Goal: Task Accomplishment & Management: Use online tool/utility

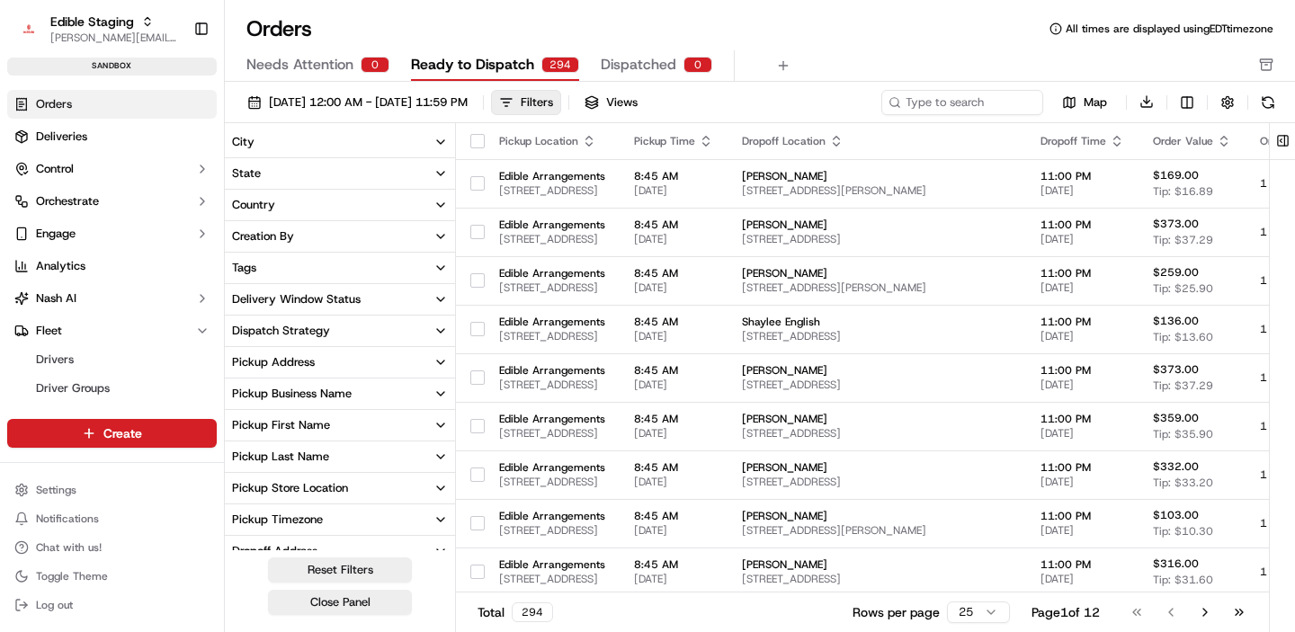
click at [847, 19] on div "Orders All times are displayed using EDT timezone" at bounding box center [760, 28] width 1071 height 29
click at [553, 99] on div "Filters" at bounding box center [537, 102] width 32 height 16
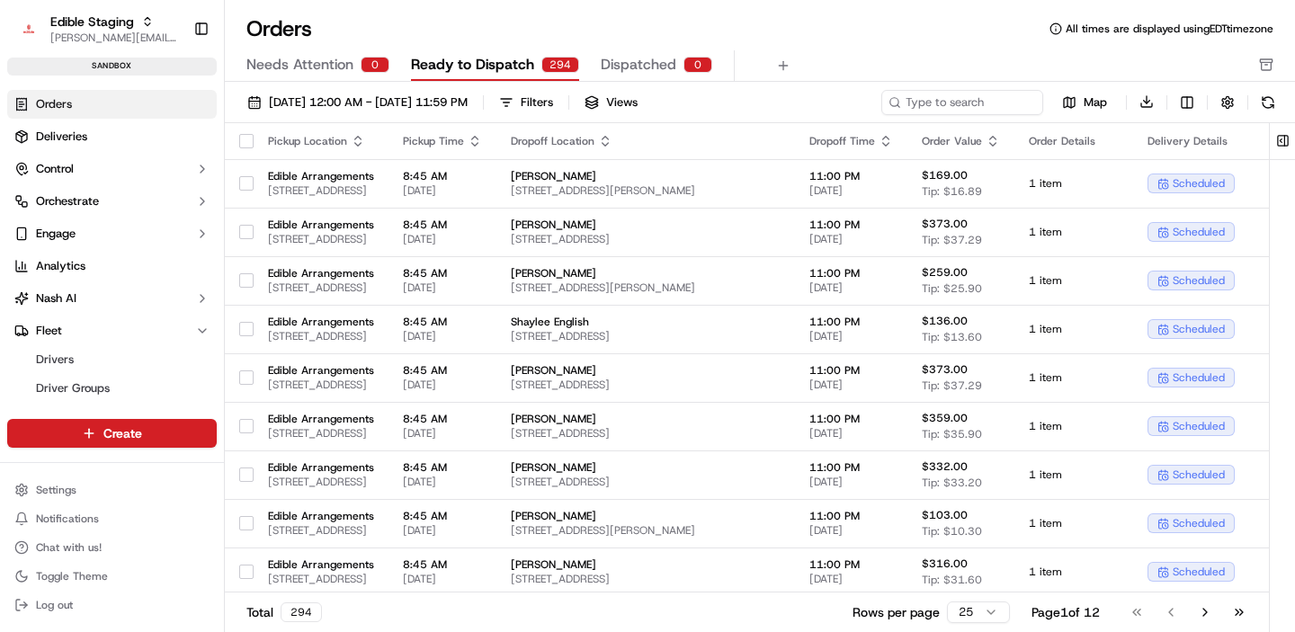
click at [69, 470] on div "Settings Notifications Chat with us! Toggle Theme Log out" at bounding box center [112, 547] width 224 height 155
click at [66, 483] on html "Edible Staging [EMAIL_ADDRESS][DOMAIN_NAME] Toggle Sidebar sandbox Orders Deliv…" at bounding box center [647, 316] width 1295 height 632
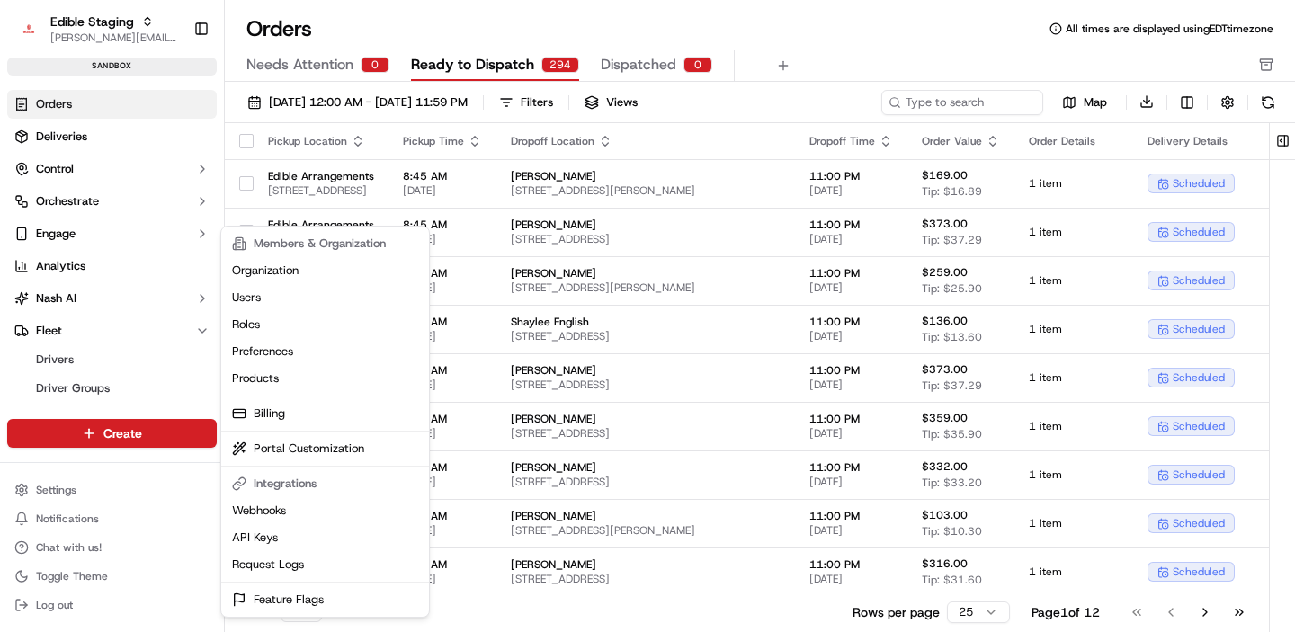
click at [103, 205] on html "Edible Staging [EMAIL_ADDRESS][DOMAIN_NAME] Toggle Sidebar sandbox Orders Deliv…" at bounding box center [647, 316] width 1295 height 632
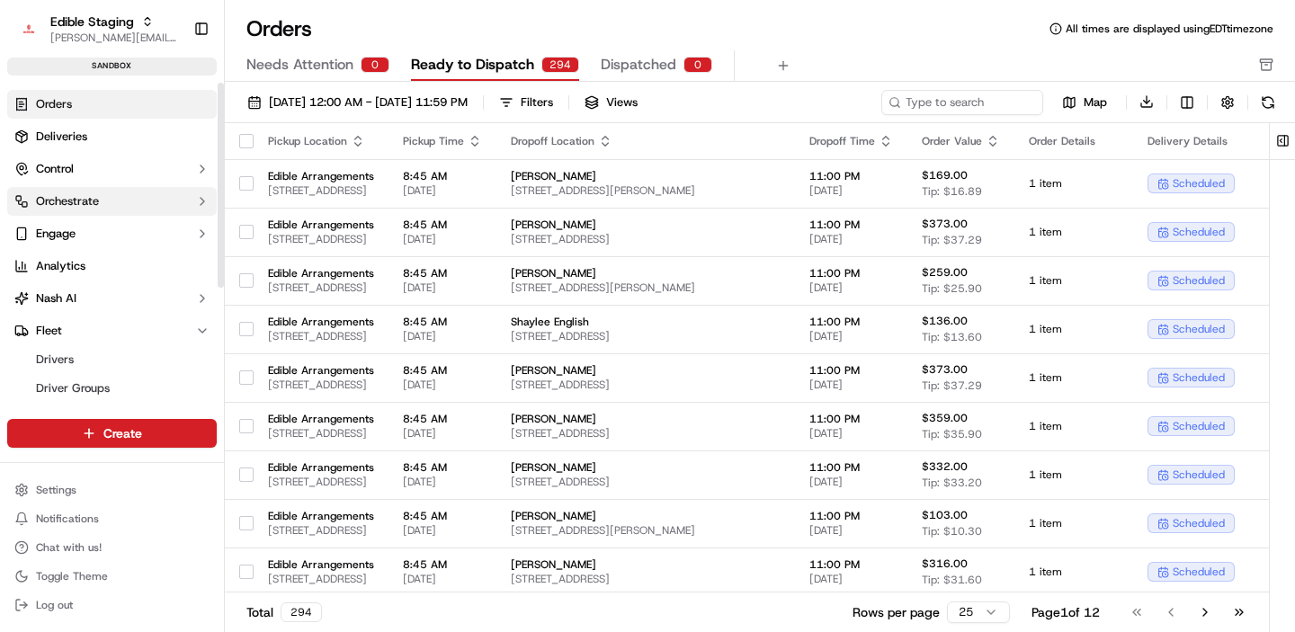
click at [119, 201] on button "Orchestrate" at bounding box center [112, 201] width 210 height 29
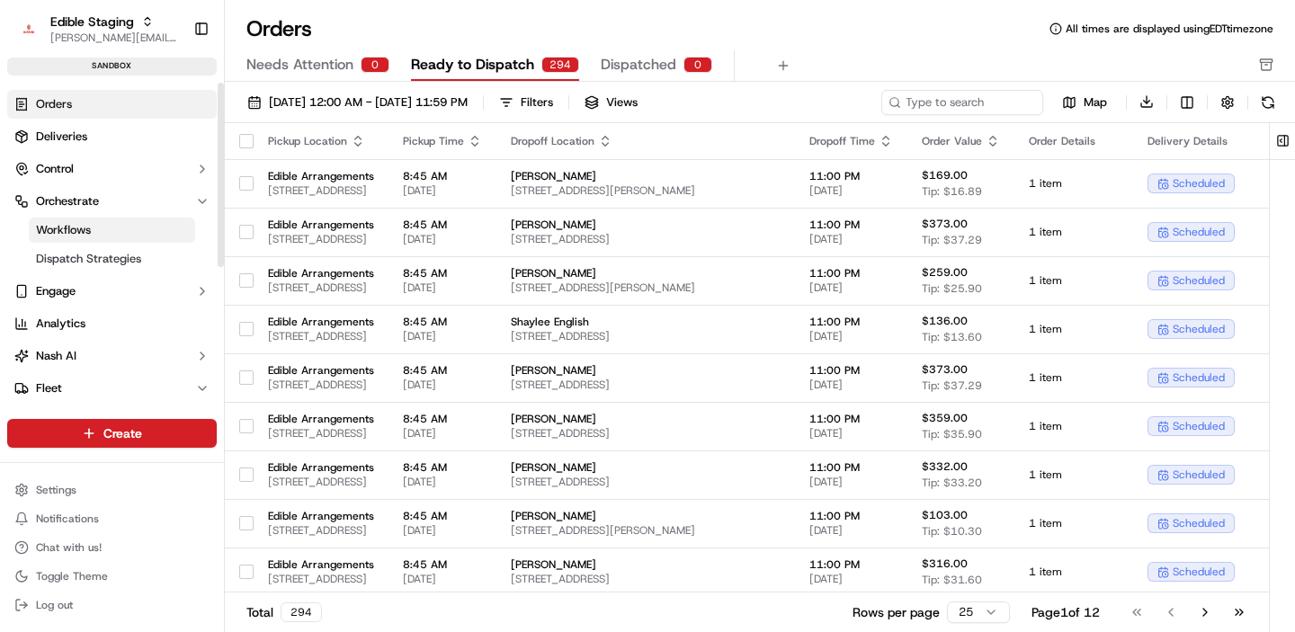
scroll to position [7, 0]
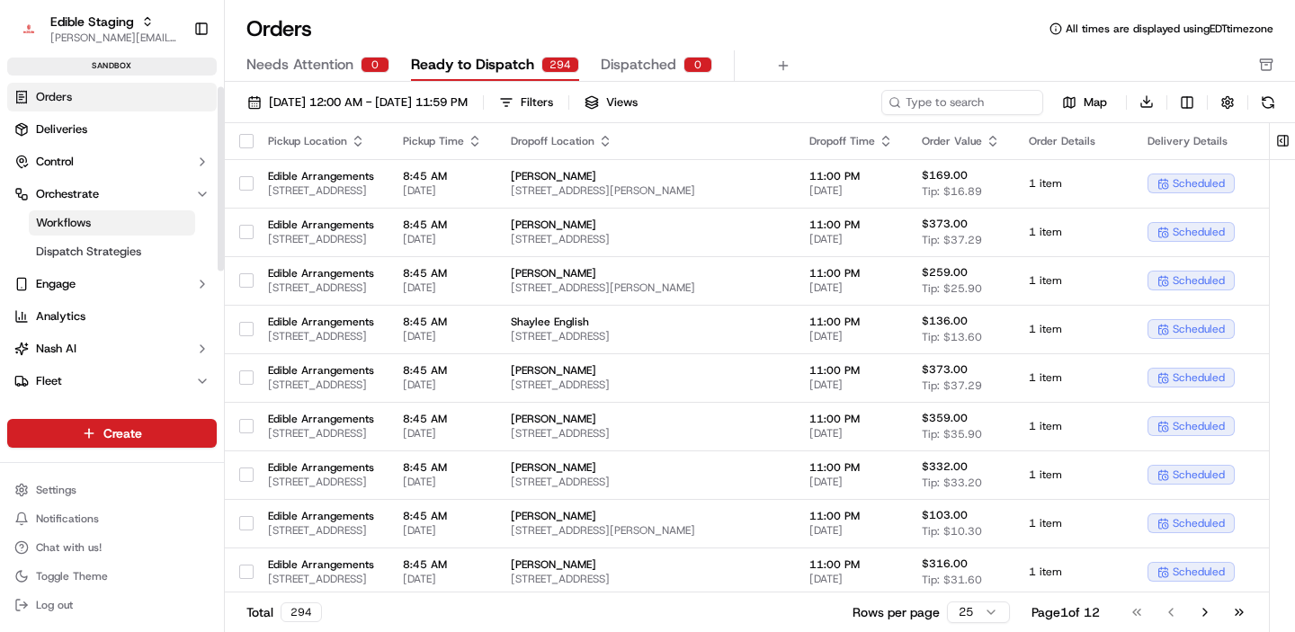
click at [112, 225] on link "Workflows" at bounding box center [112, 223] width 166 height 25
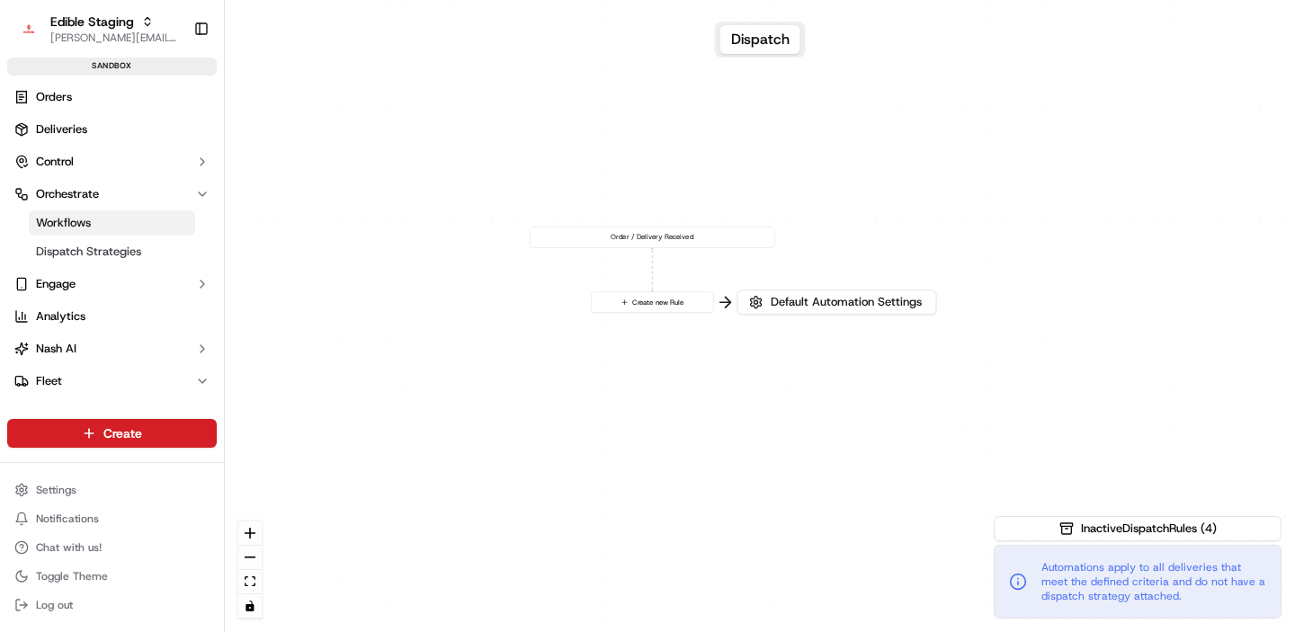
drag, startPoint x: 421, startPoint y: 349, endPoint x: 518, endPoint y: 300, distance: 109.0
click at [518, 300] on div "0 Order / Delivery Received Create new Rule" at bounding box center [760, 316] width 1071 height 632
drag, startPoint x: 505, startPoint y: 345, endPoint x: 542, endPoint y: 331, distance: 39.6
click at [542, 331] on div "0 Order / Delivery Received Create new Rule" at bounding box center [760, 316] width 1071 height 632
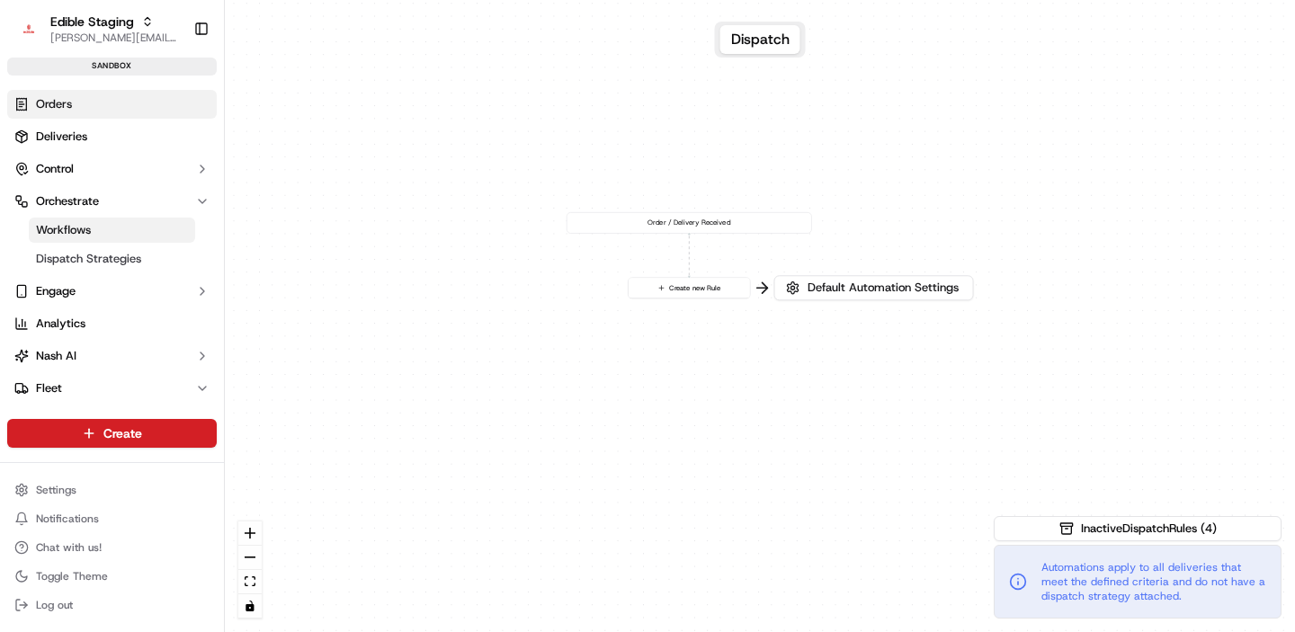
click at [78, 105] on link "Orders" at bounding box center [112, 104] width 210 height 29
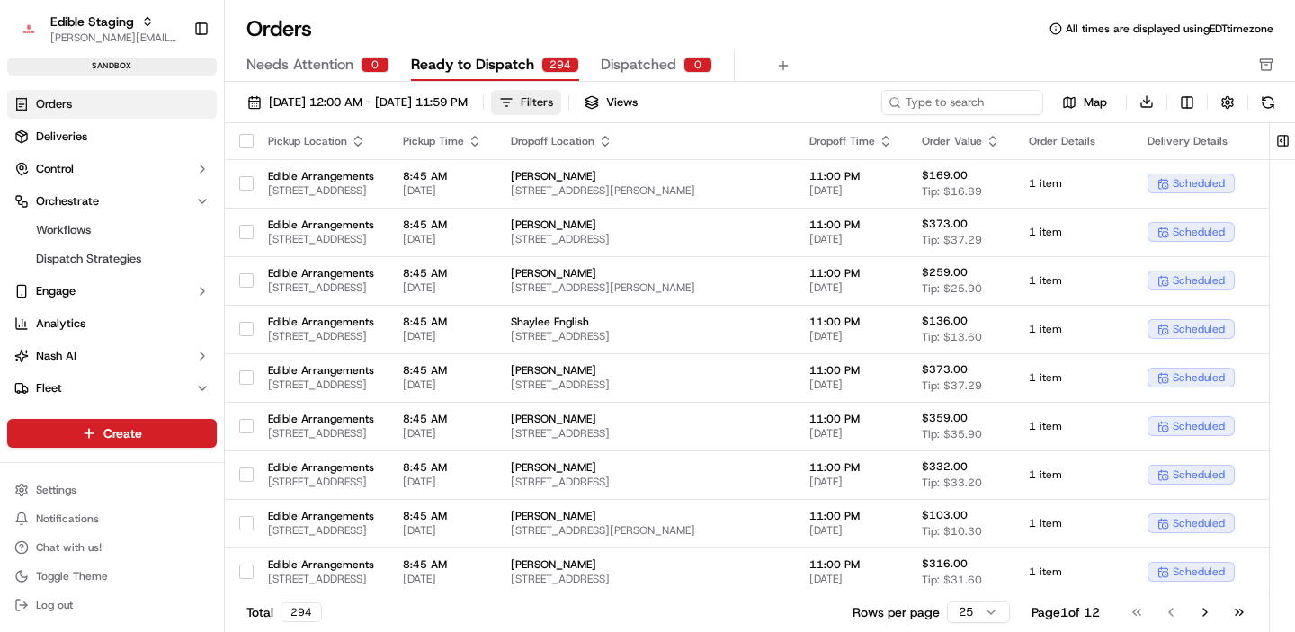
click at [561, 105] on button "Filters" at bounding box center [526, 102] width 70 height 25
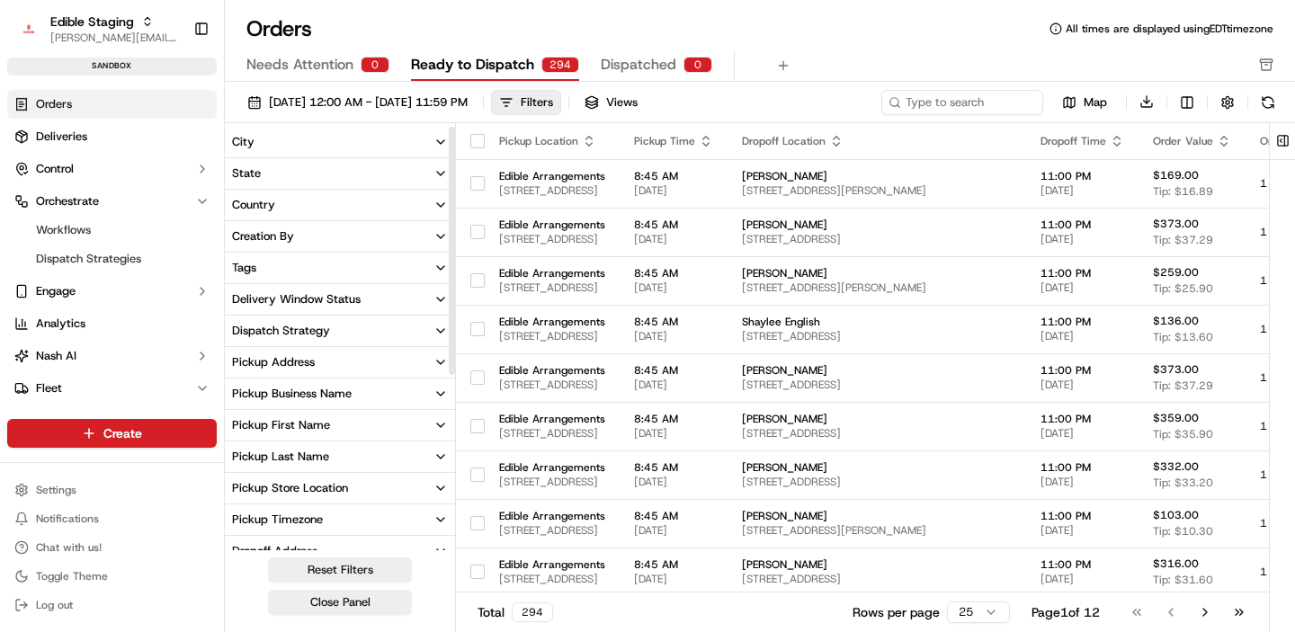
click at [312, 271] on button "Tags" at bounding box center [340, 268] width 230 height 31
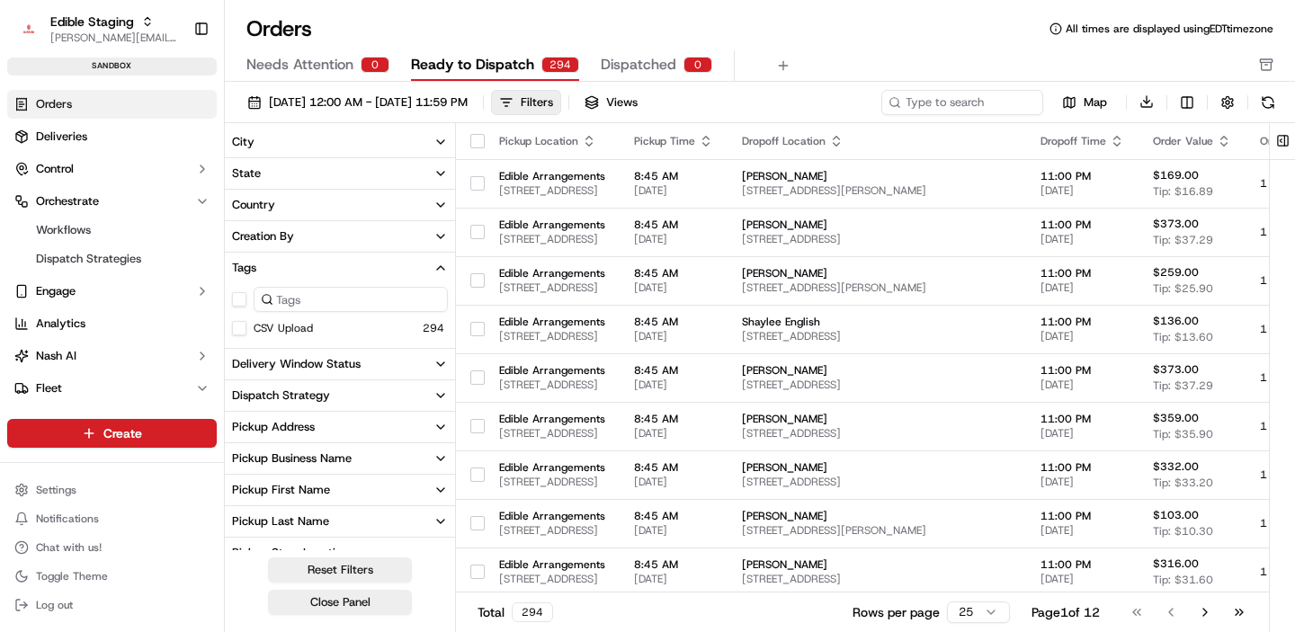
click at [426, 138] on button "City" at bounding box center [340, 142] width 230 height 31
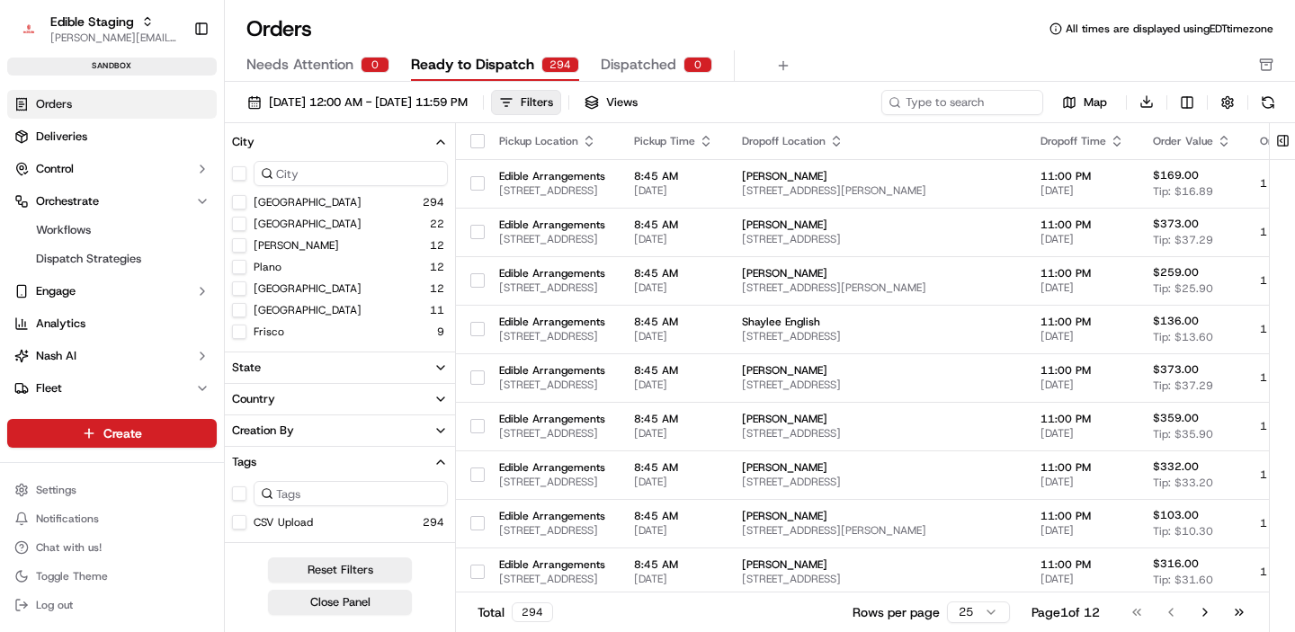
click at [426, 138] on button "City" at bounding box center [340, 142] width 230 height 31
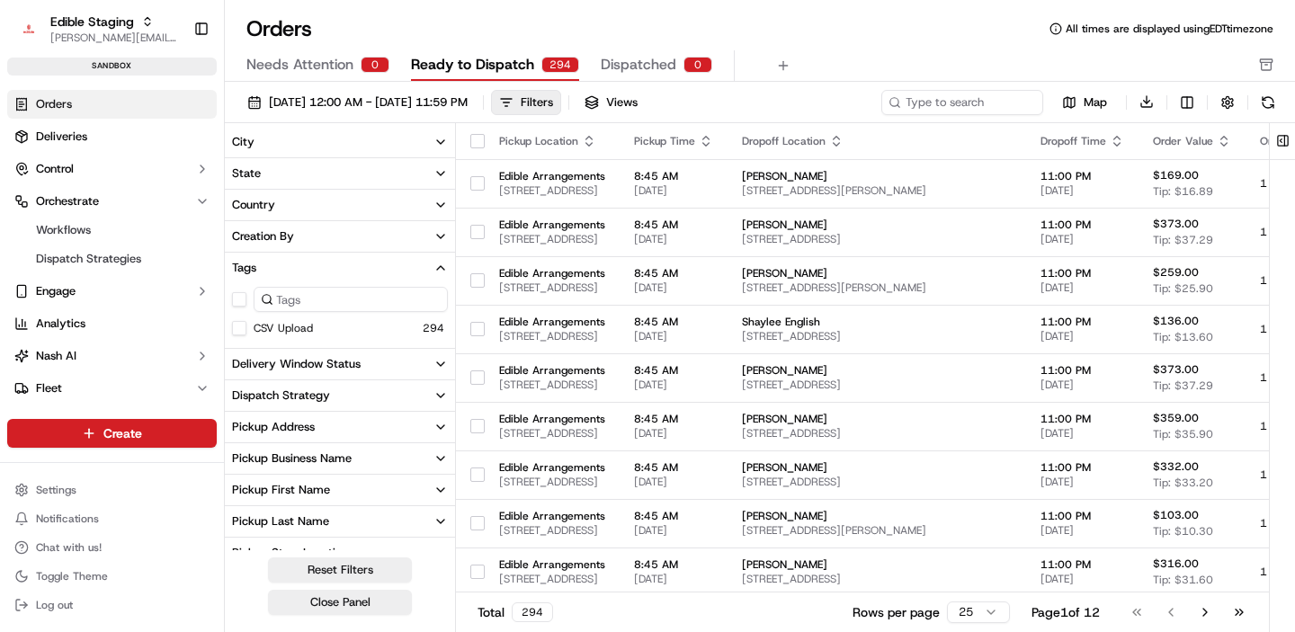
scroll to position [11, 0]
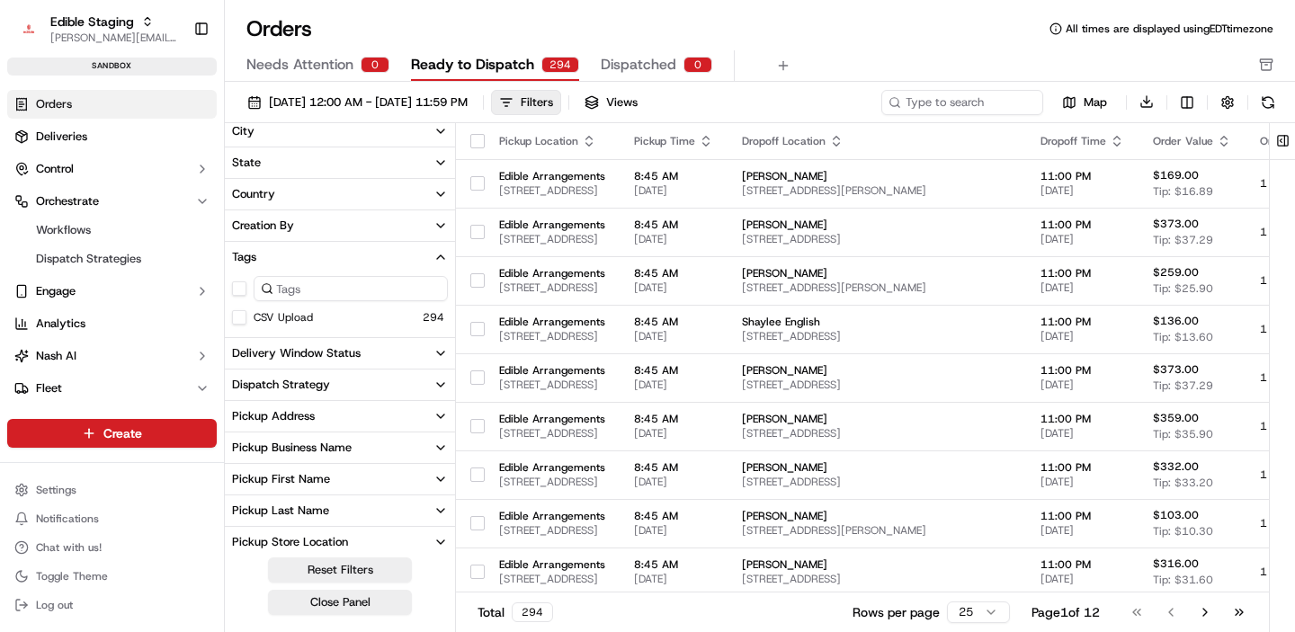
click at [432, 260] on button "Tags" at bounding box center [340, 257] width 230 height 31
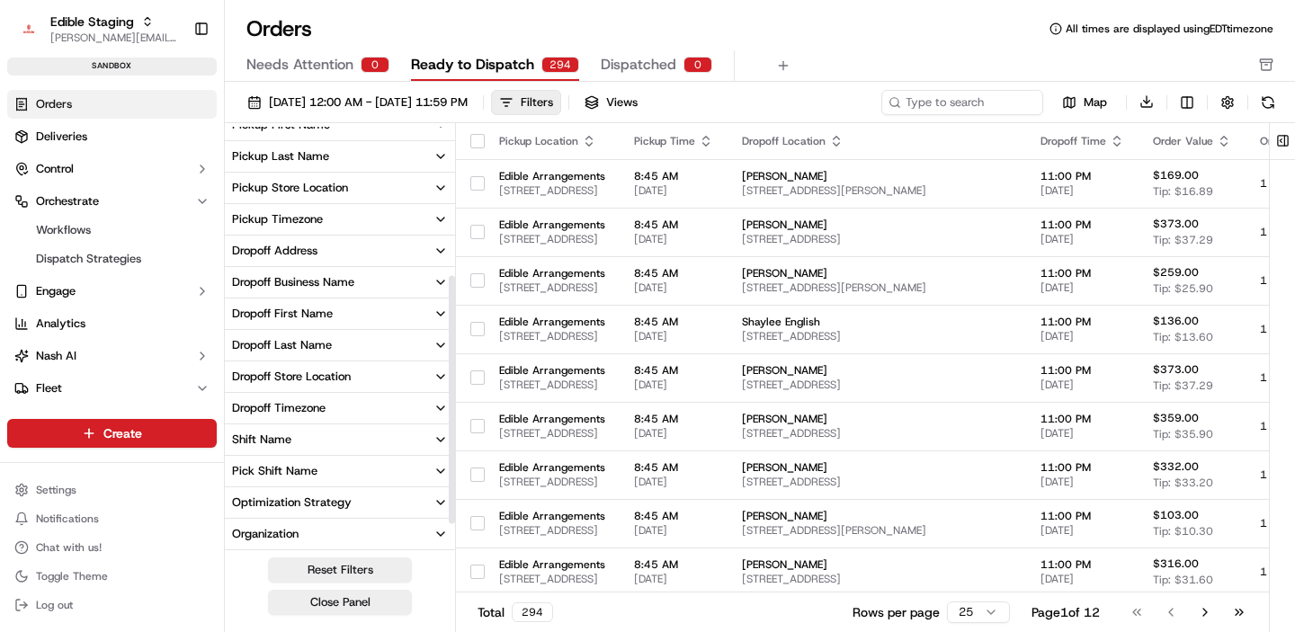
scroll to position [0, 0]
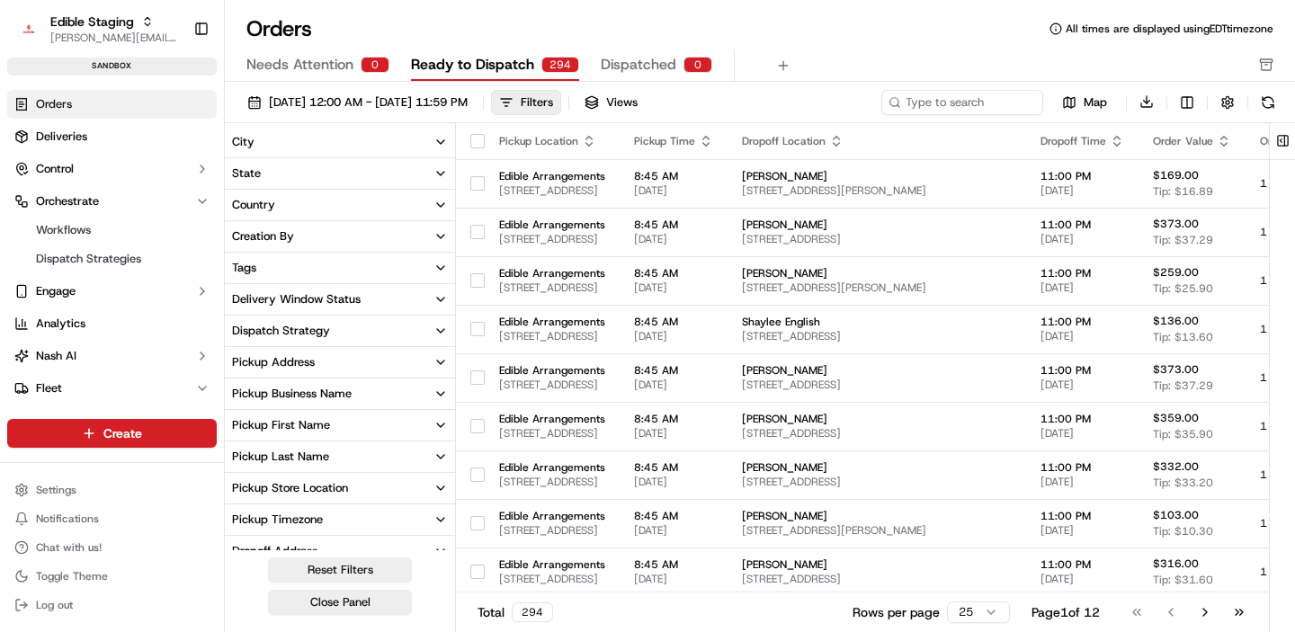
click at [886, 34] on div "Orders All times are displayed using EDT timezone" at bounding box center [760, 28] width 1071 height 29
click at [844, 36] on div "Orders All times are displayed using EDT timezone" at bounding box center [760, 28] width 1071 height 29
click at [479, 178] on button "button" at bounding box center [477, 183] width 14 height 14
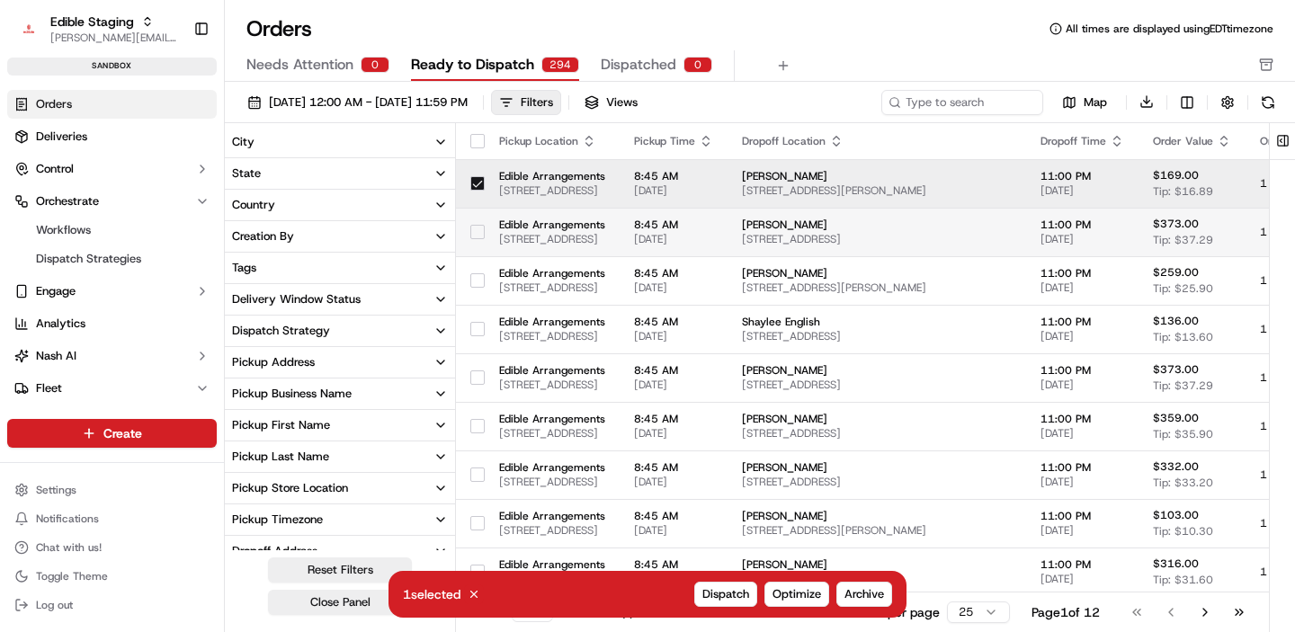
click at [477, 244] on div at bounding box center [477, 232] width 14 height 29
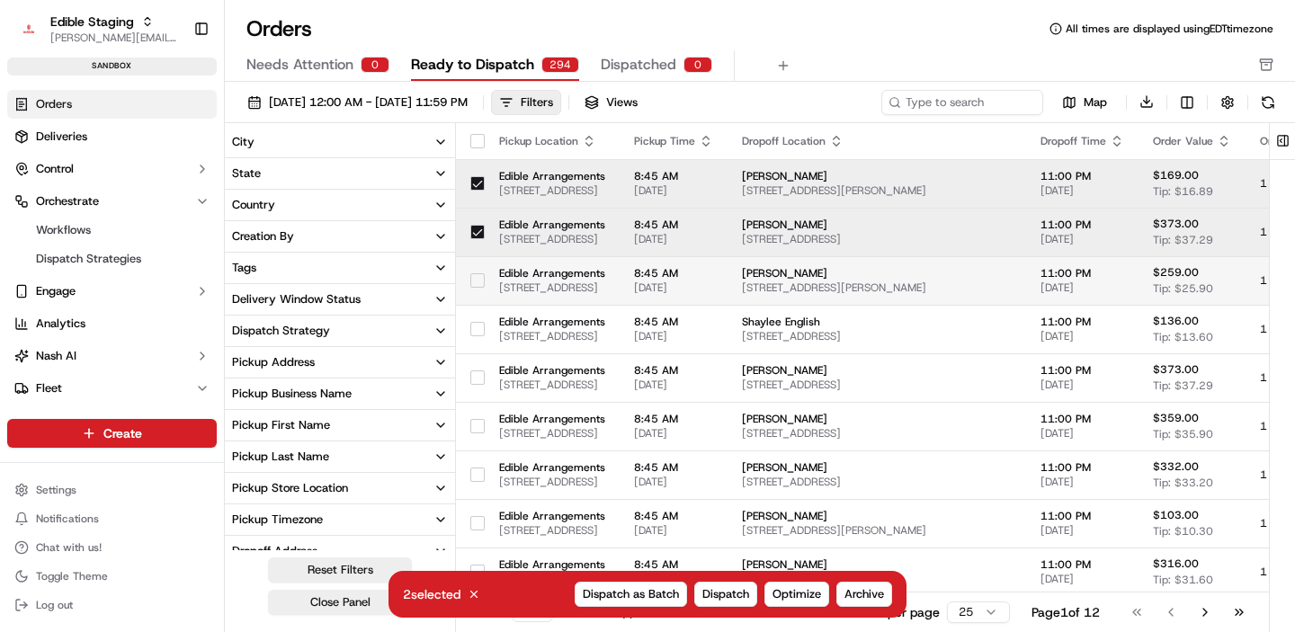
click at [479, 279] on button "button" at bounding box center [477, 280] width 14 height 14
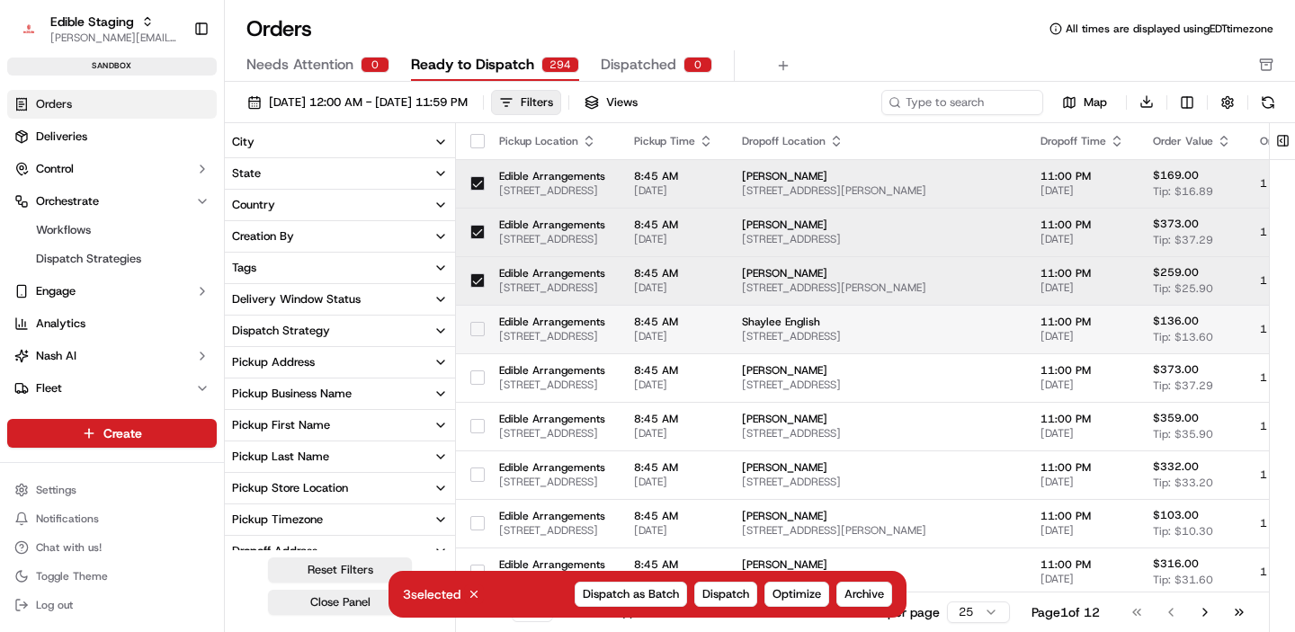
click at [479, 320] on div at bounding box center [477, 329] width 14 height 29
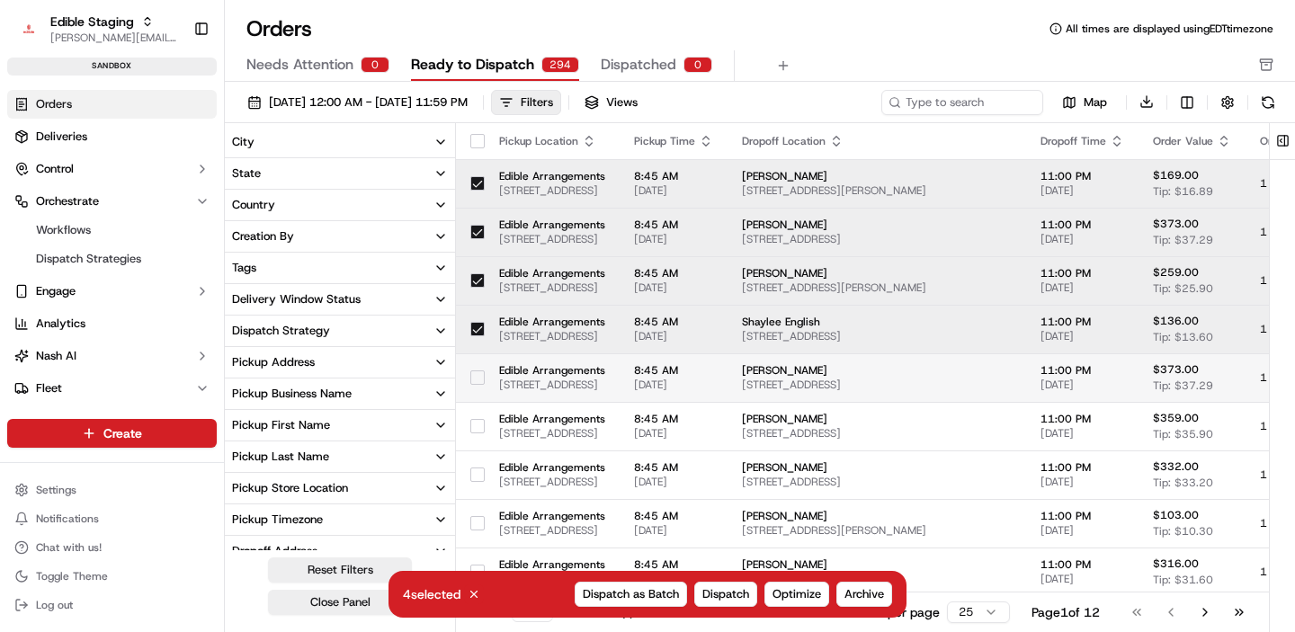
click at [478, 363] on div at bounding box center [477, 377] width 14 height 29
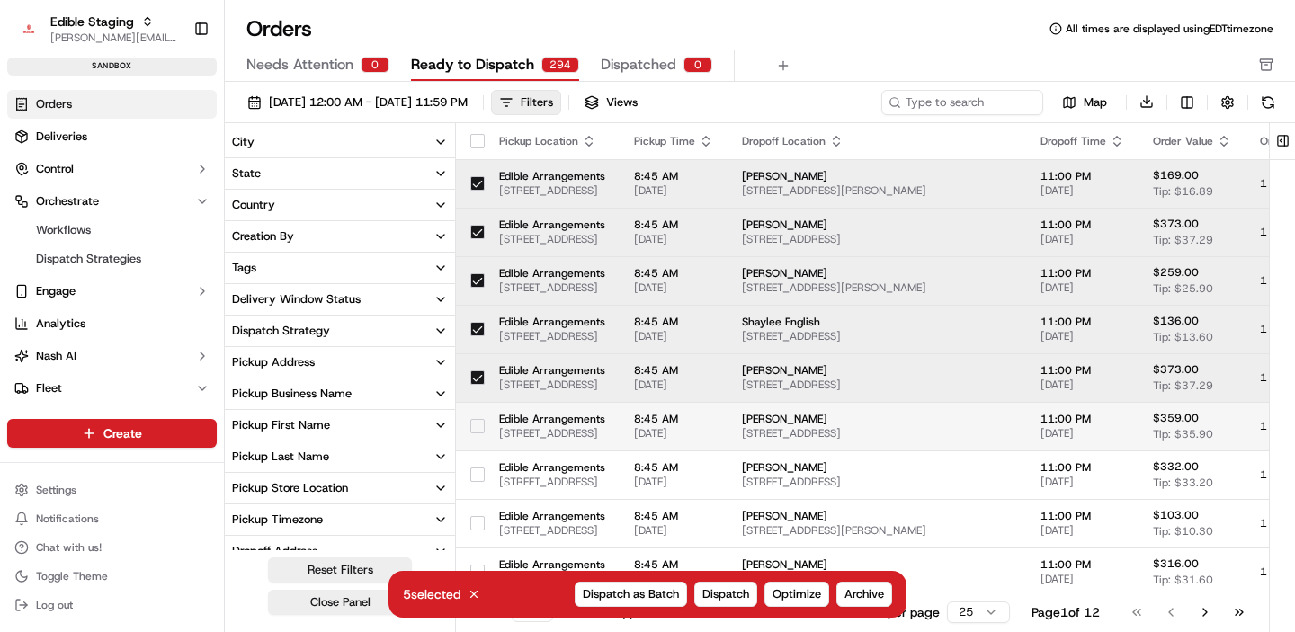
click at [479, 428] on button "button" at bounding box center [477, 426] width 14 height 14
click at [799, 587] on span "Optimize" at bounding box center [797, 595] width 49 height 16
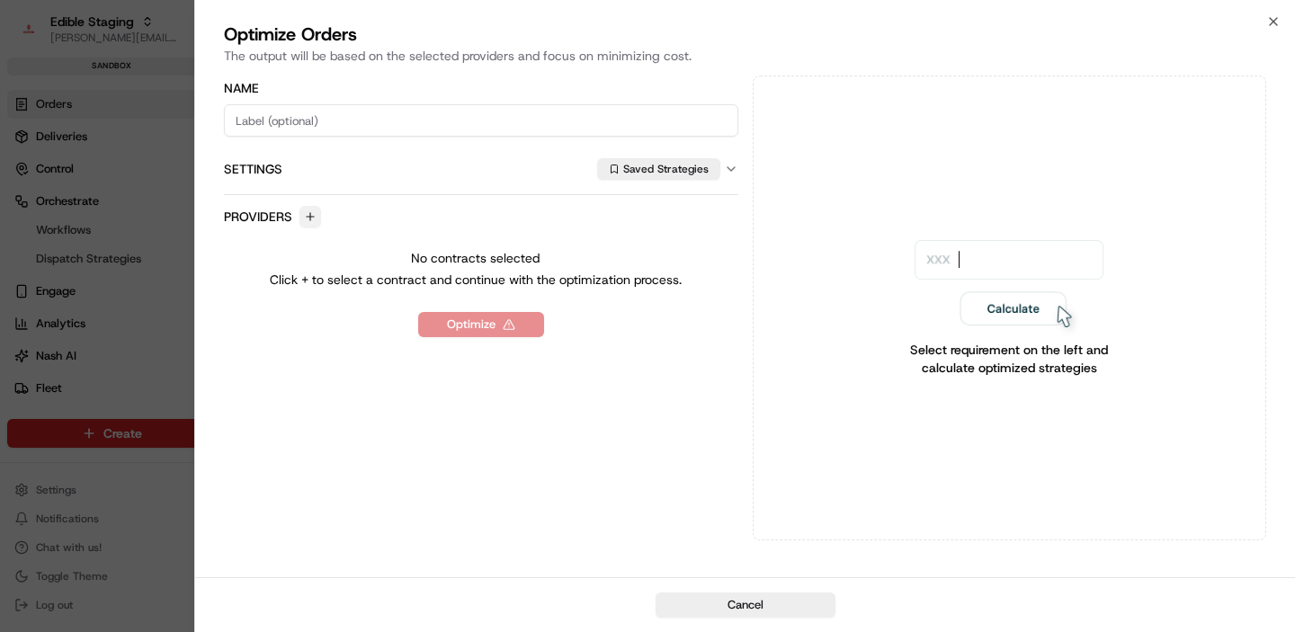
click at [309, 214] on button "button" at bounding box center [311, 217] width 22 height 22
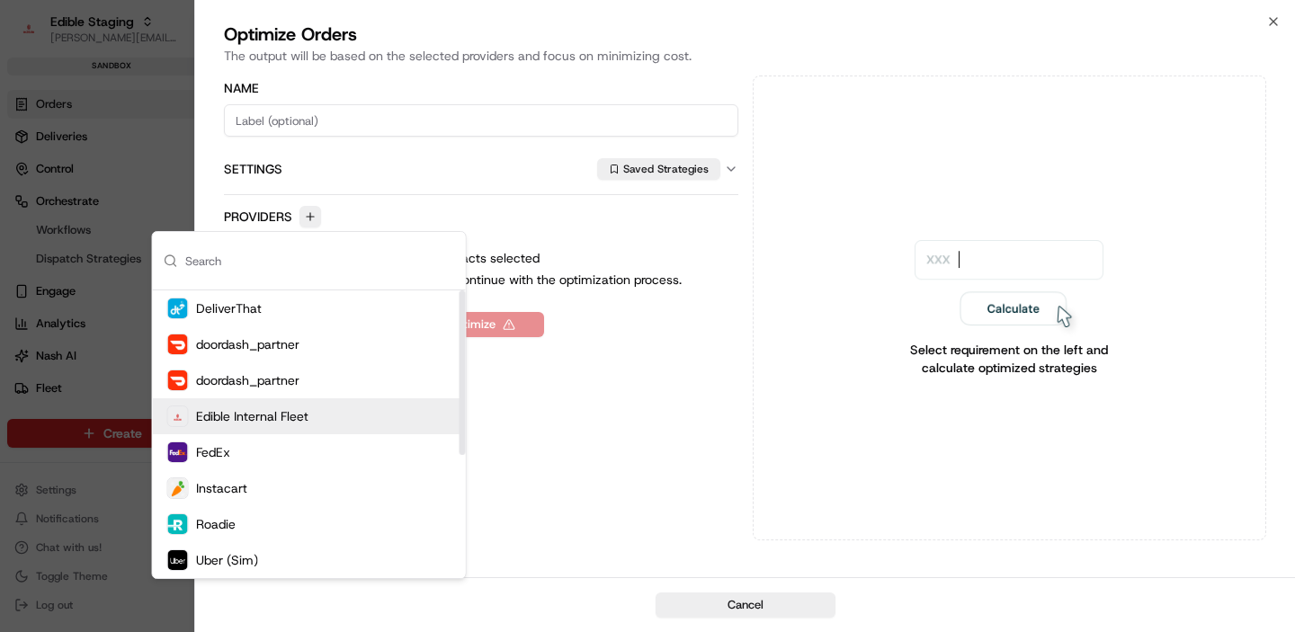
click at [255, 404] on div "Edible Internal Fleet" at bounding box center [309, 417] width 313 height 36
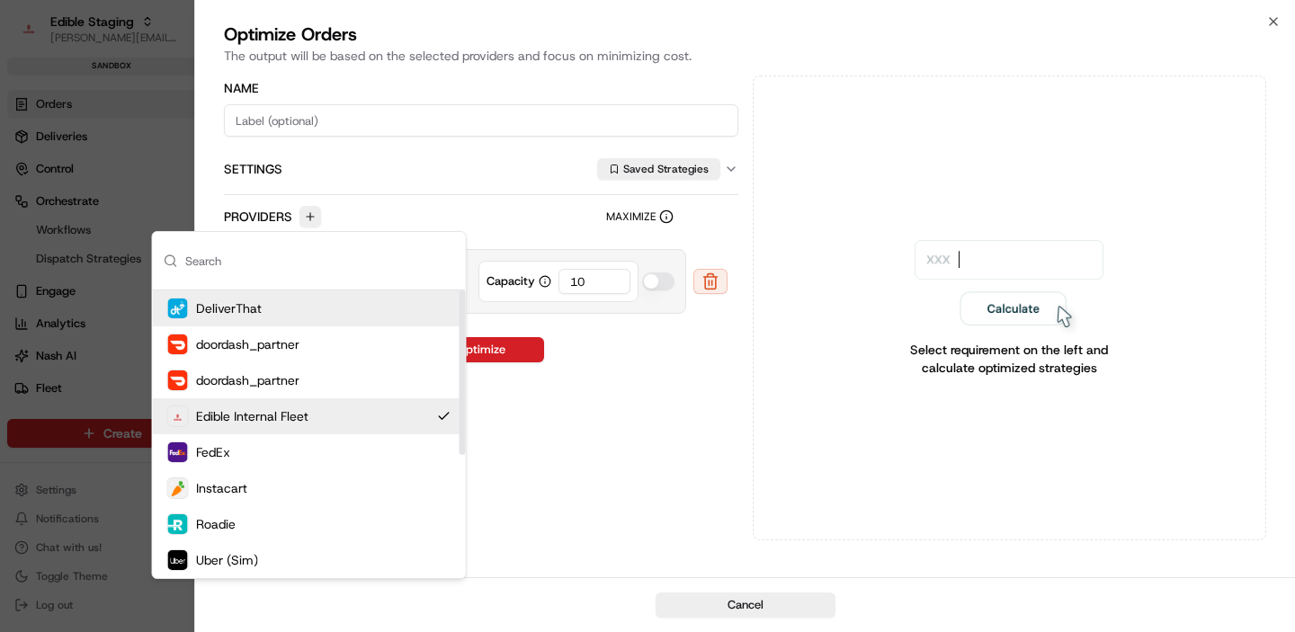
click at [479, 199] on div "Name Settings Saved Strategies Providers Maximize Edible Internal Capacity 10" at bounding box center [481, 201] width 515 height 249
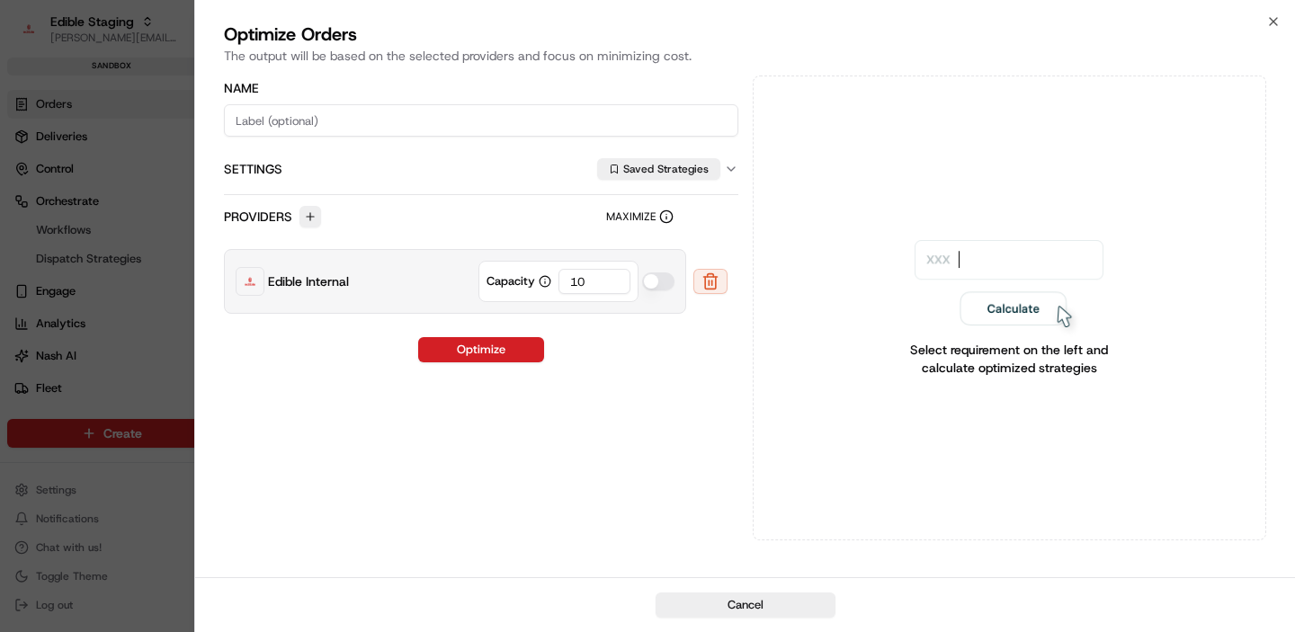
click at [585, 285] on input "10" at bounding box center [595, 281] width 72 height 25
type input "1"
click at [484, 354] on button "Optimize" at bounding box center [481, 349] width 126 height 25
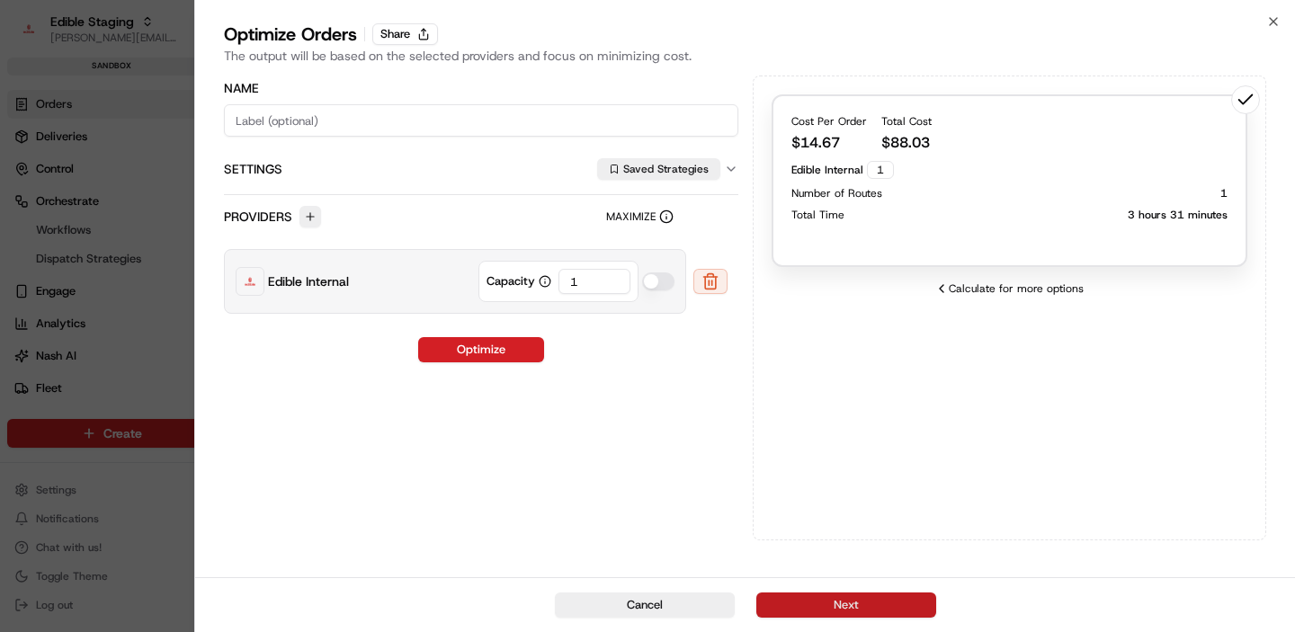
click at [844, 611] on button "Next" at bounding box center [847, 605] width 180 height 25
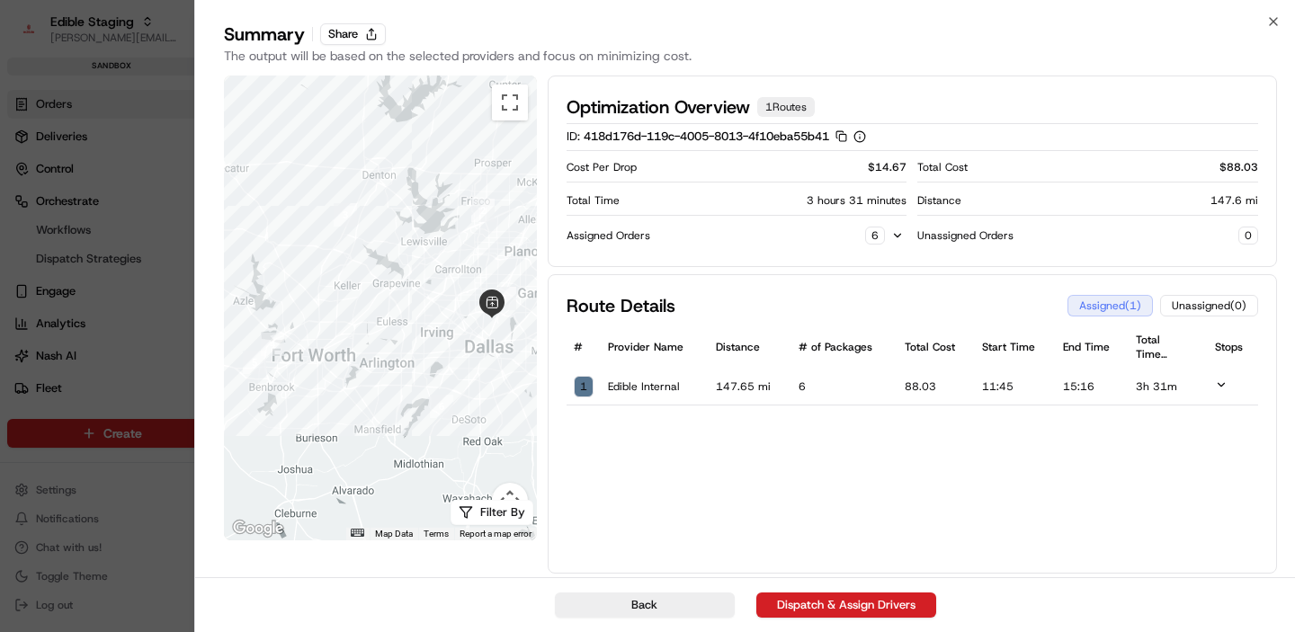
click at [1065, 396] on td "15:16" at bounding box center [1092, 387] width 73 height 37
click at [1078, 389] on td "15:16" at bounding box center [1092, 387] width 73 height 37
click at [1218, 381] on icon at bounding box center [1221, 385] width 13 height 13
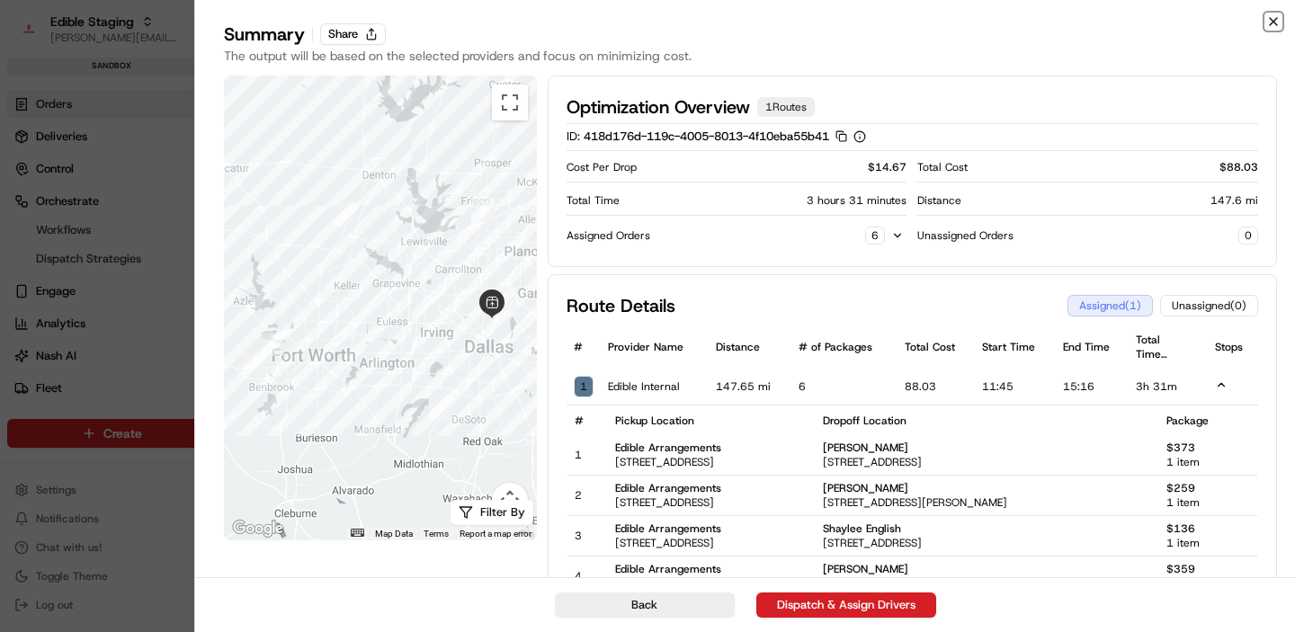
click at [1272, 18] on icon "button" at bounding box center [1274, 21] width 14 height 14
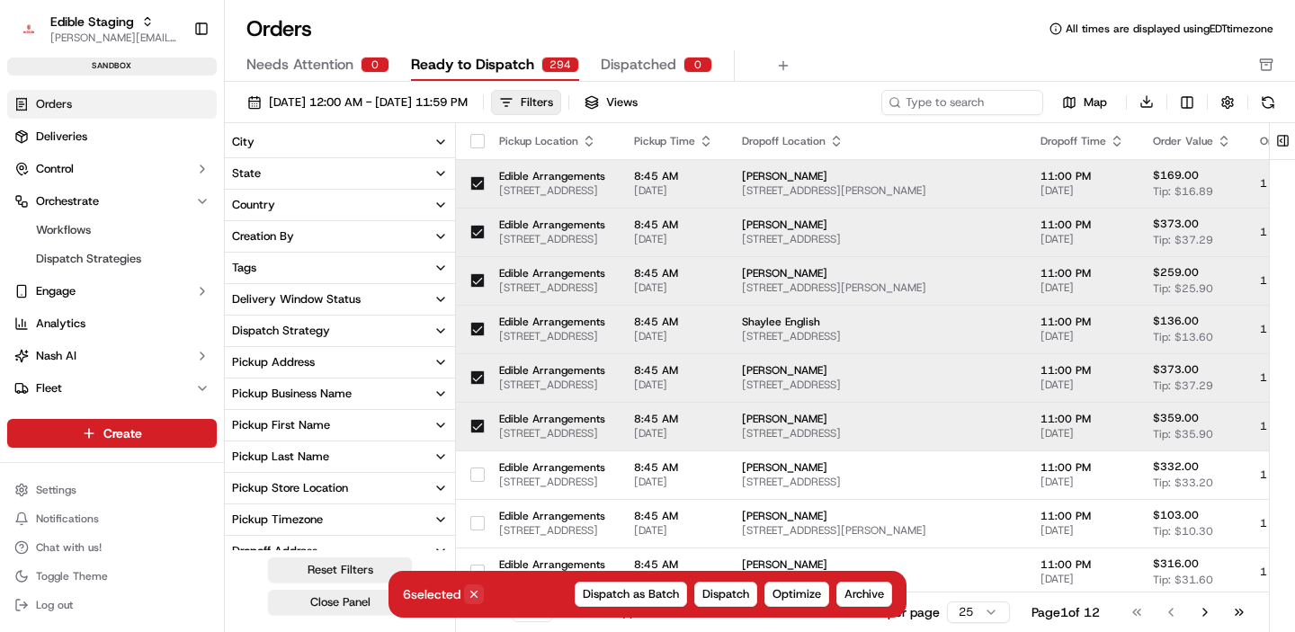
click at [480, 593] on icon at bounding box center [474, 594] width 13 height 13
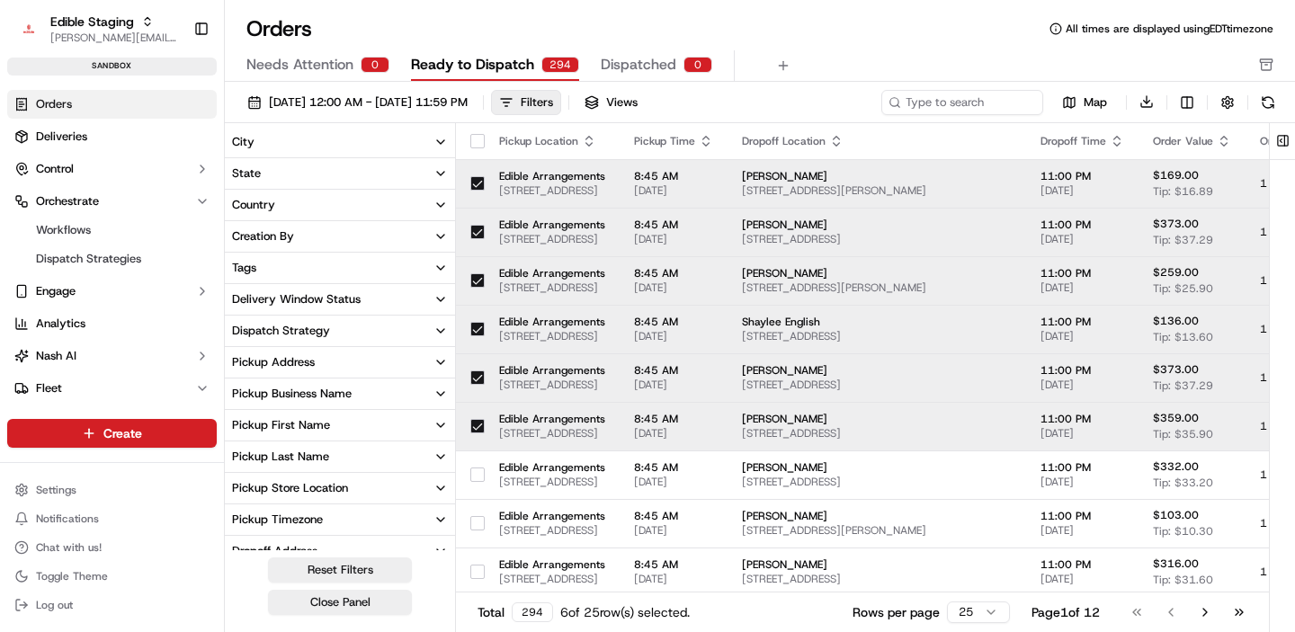
click at [481, 188] on button "button" at bounding box center [477, 183] width 14 height 14
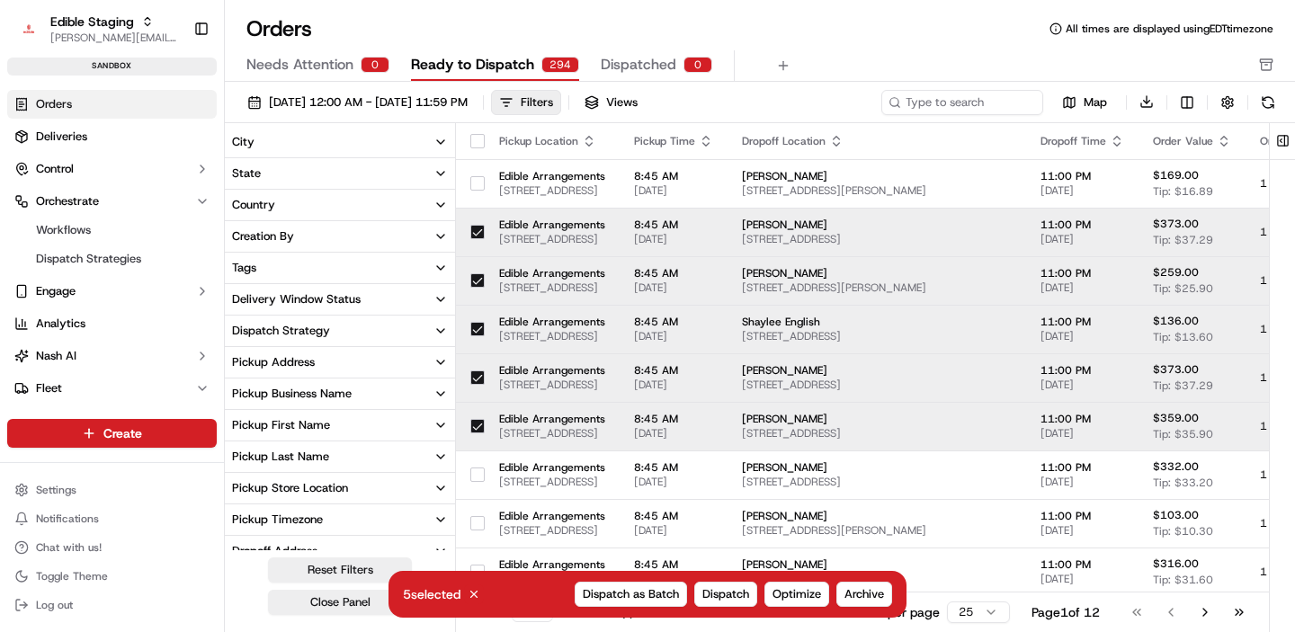
click at [479, 225] on button "button" at bounding box center [477, 232] width 14 height 14
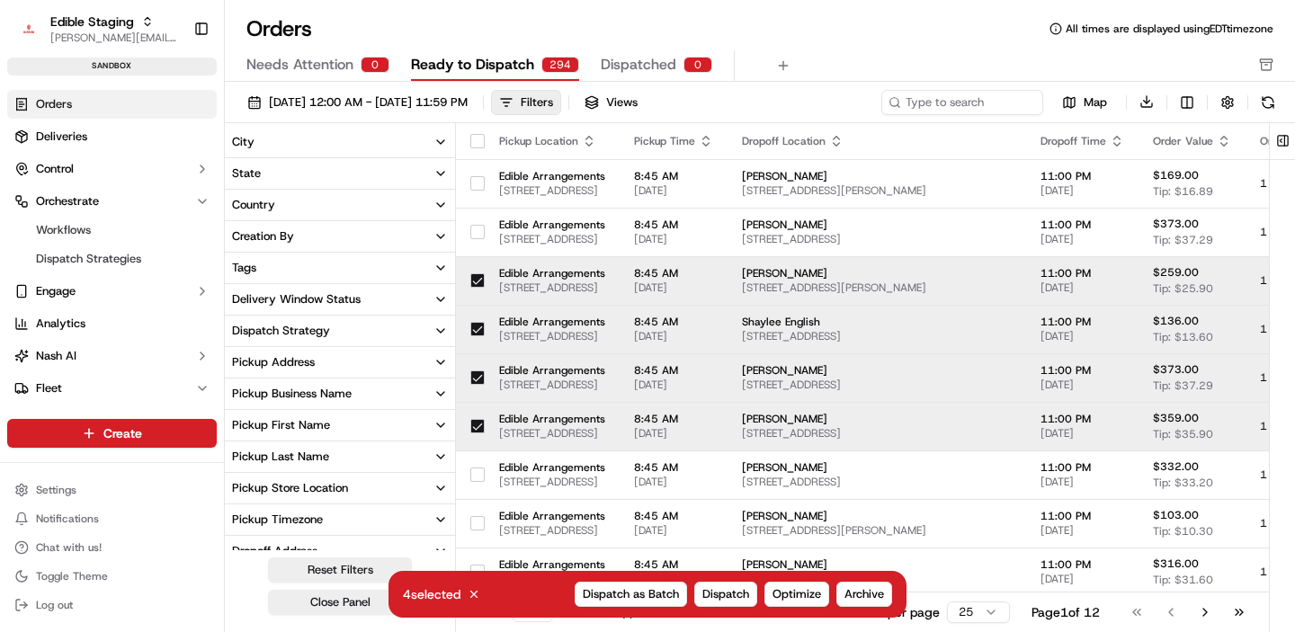
click at [479, 273] on button "button" at bounding box center [477, 280] width 14 height 14
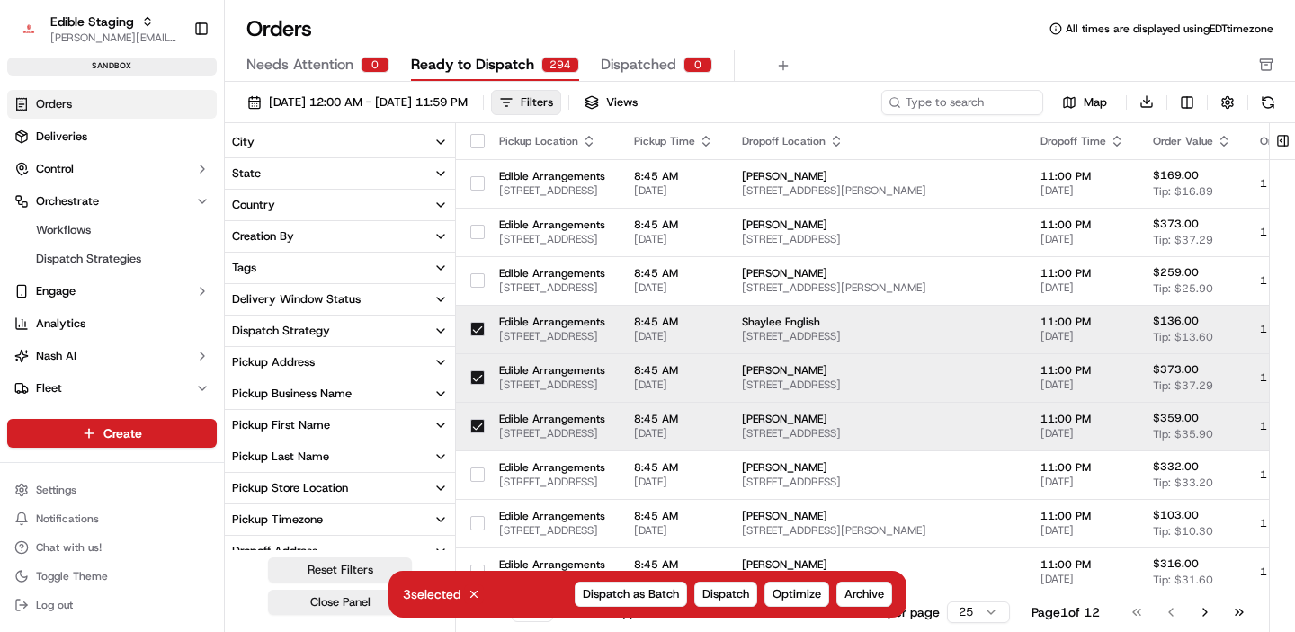
click at [478, 322] on button "button" at bounding box center [477, 329] width 14 height 14
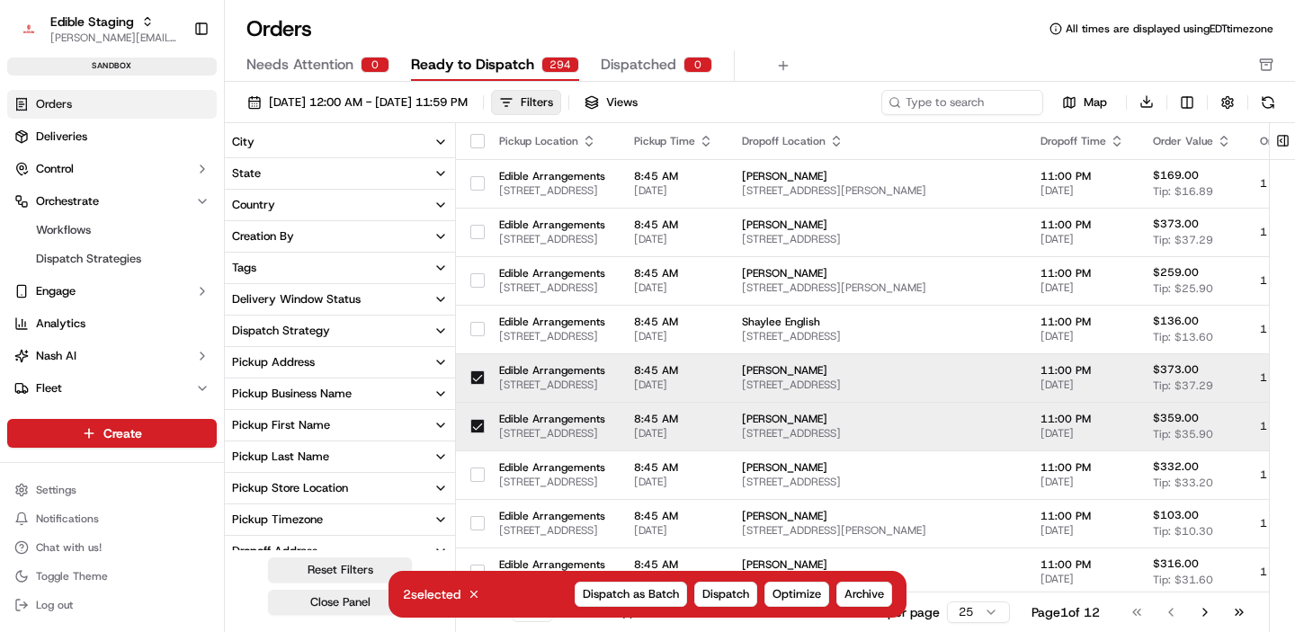
click at [479, 373] on button "button" at bounding box center [477, 378] width 14 height 14
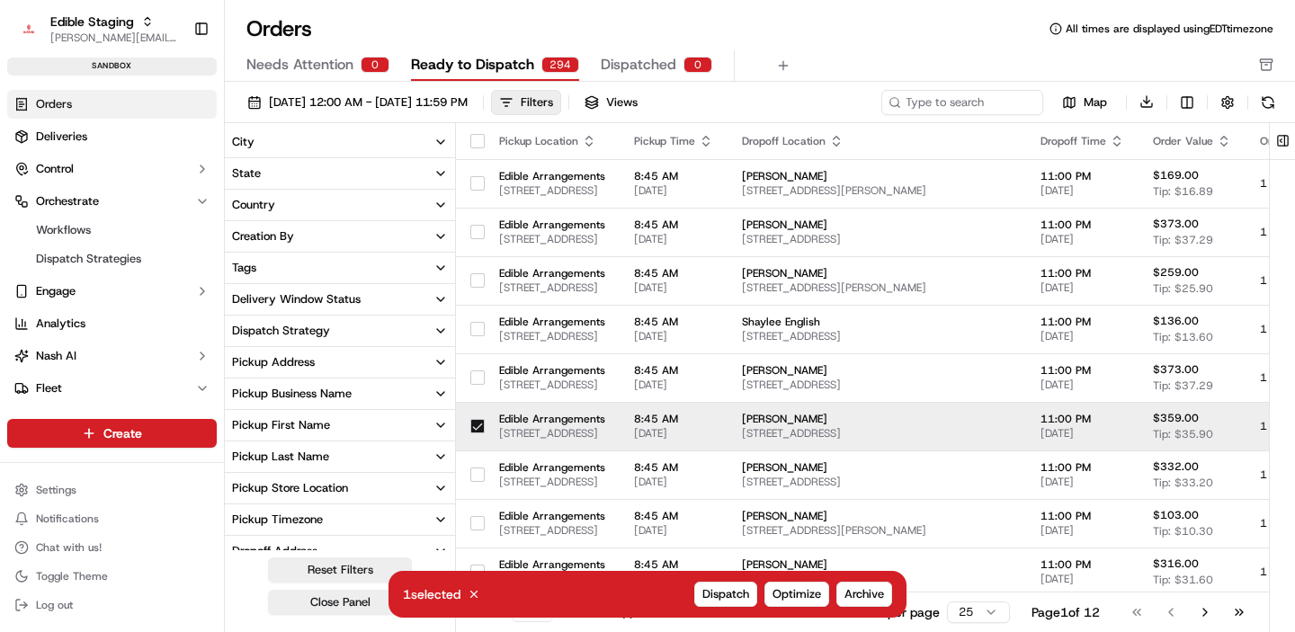
click at [478, 432] on button "button" at bounding box center [477, 426] width 14 height 14
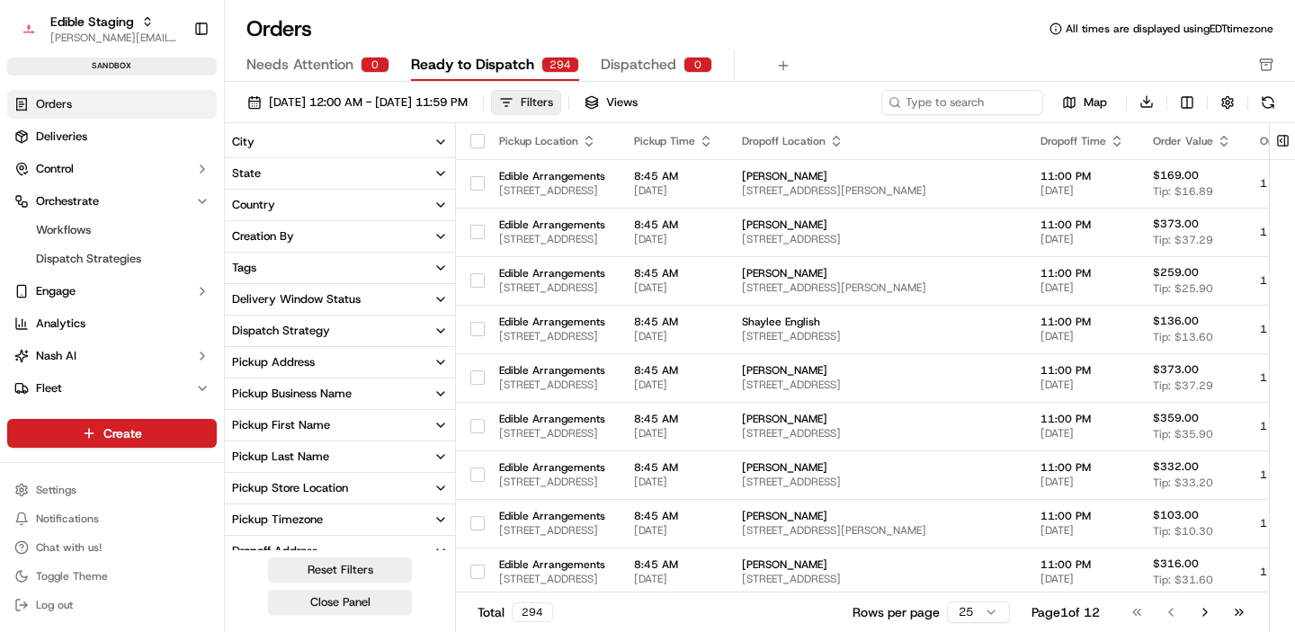
click at [561, 109] on button "Filters" at bounding box center [526, 102] width 70 height 25
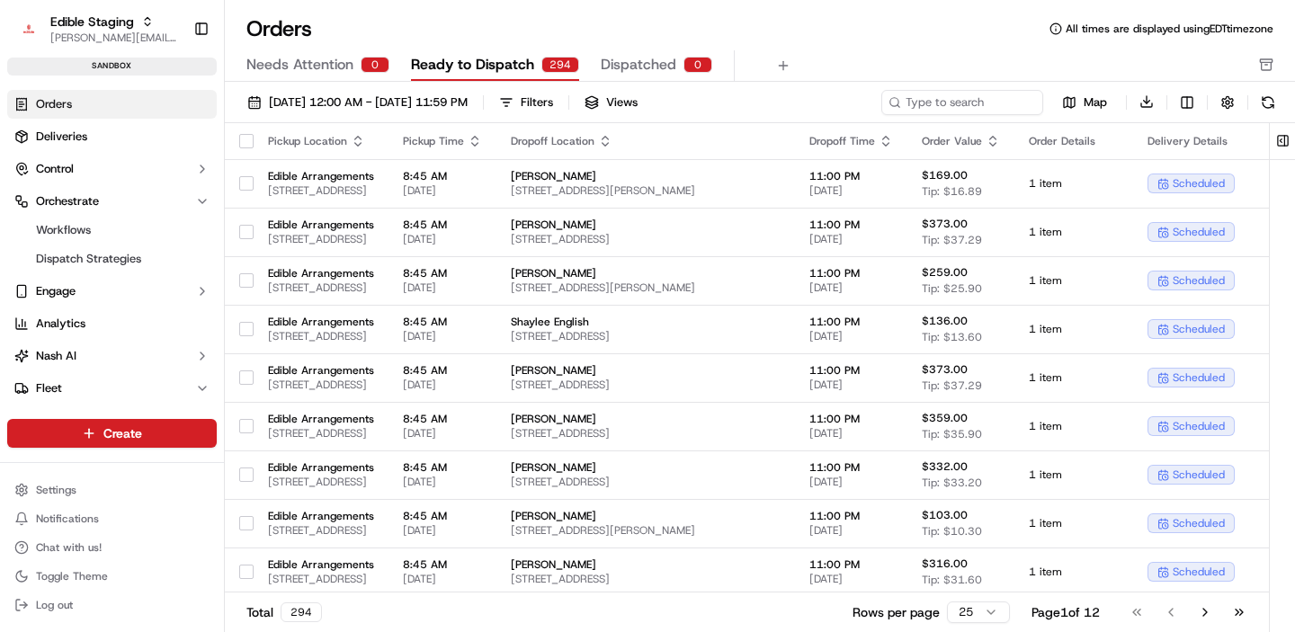
click at [853, 27] on div "Orders All times are displayed using EDT timezone" at bounding box center [760, 28] width 1071 height 29
